Goal: Information Seeking & Learning: Learn about a topic

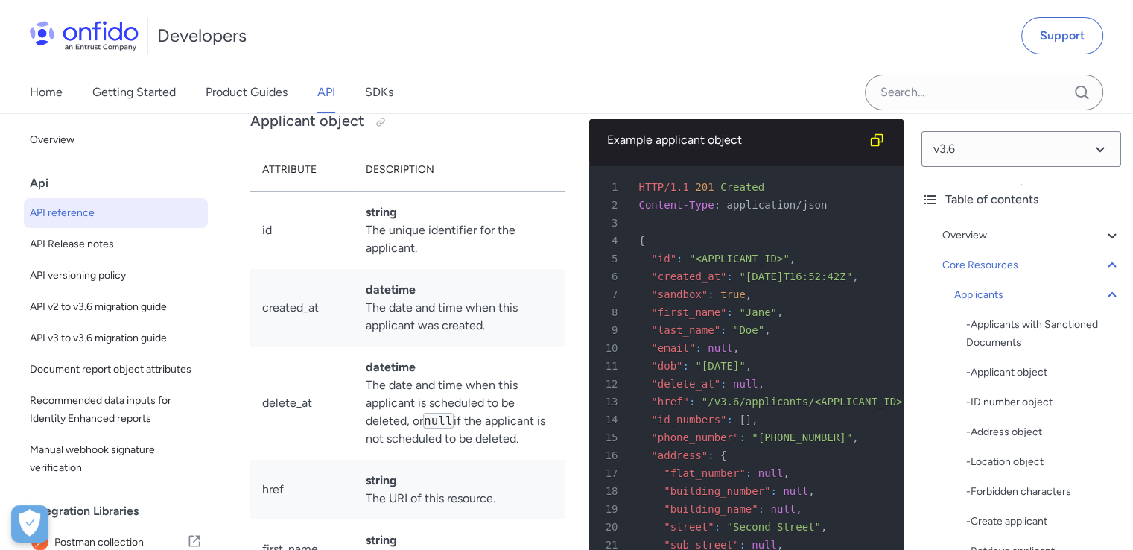
scroll to position [16736, 0]
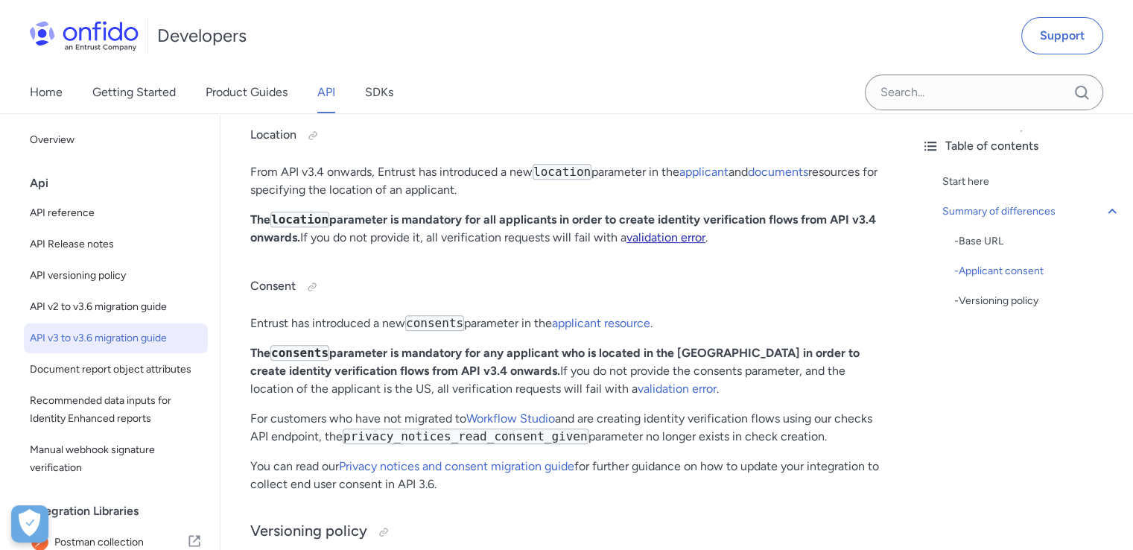
scroll to position [592, 0]
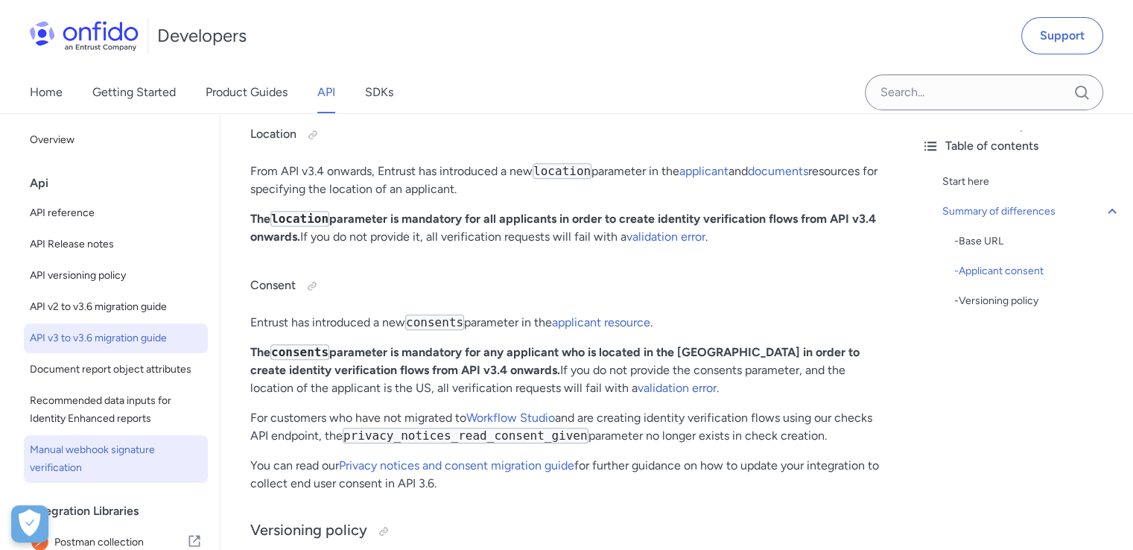
click at [43, 483] on link "Manual webhook signature verification" at bounding box center [116, 459] width 184 height 48
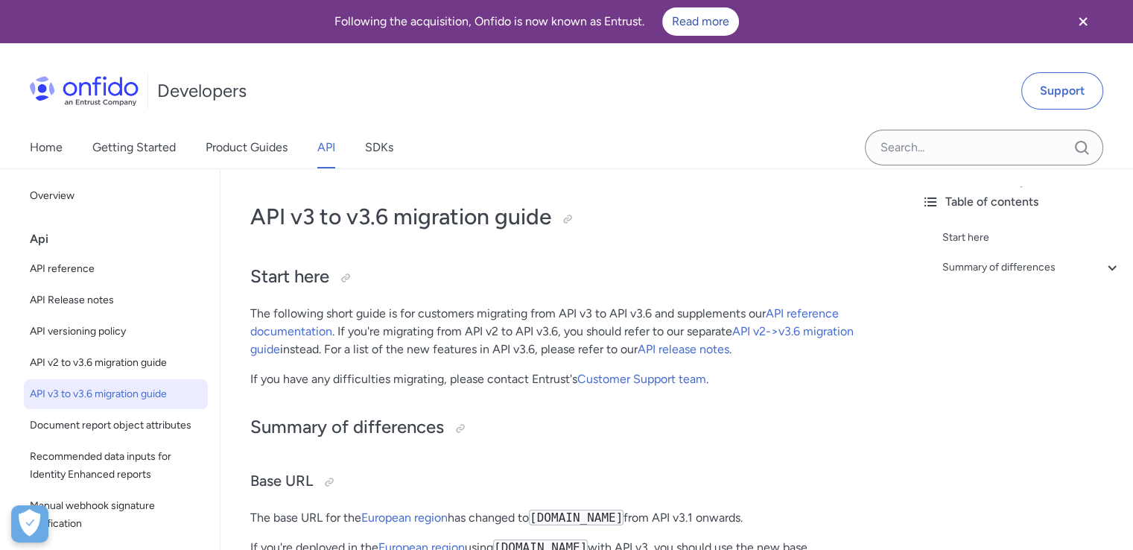
scroll to position [592, 0]
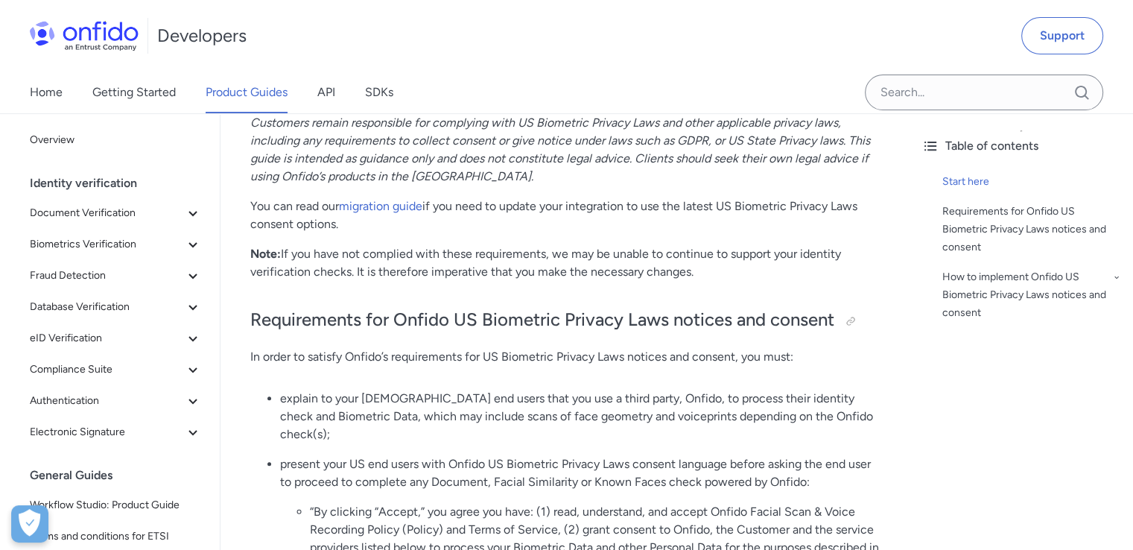
scroll to position [590, 0]
